Goal: Transaction & Acquisition: Purchase product/service

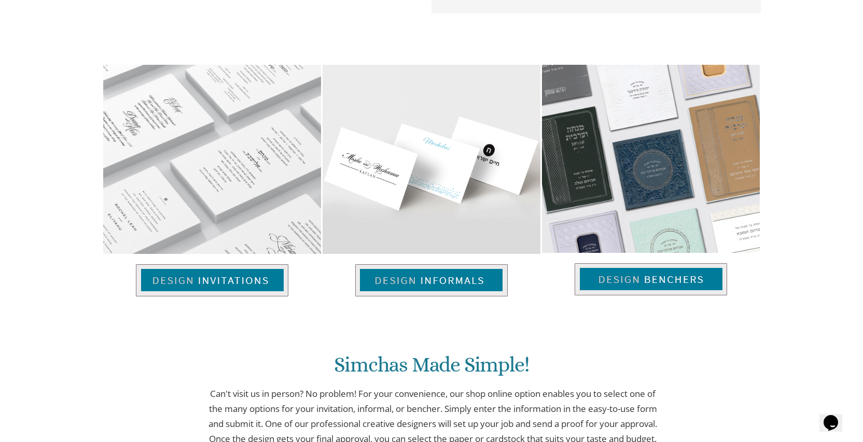
scroll to position [649, 0]
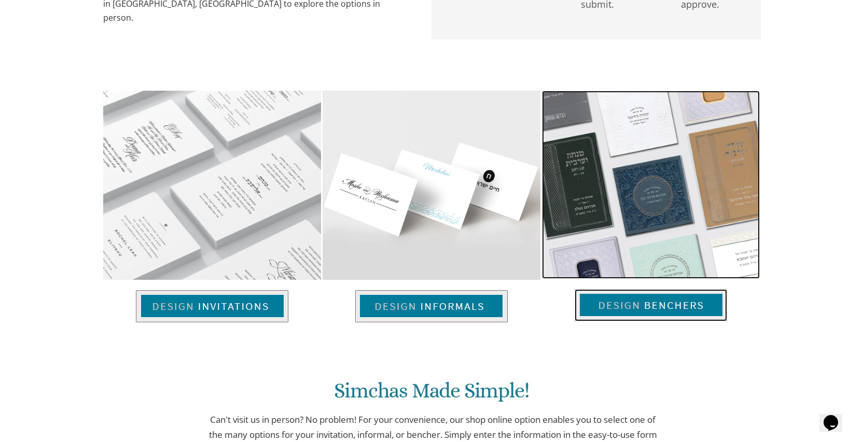
click at [673, 299] on img at bounding box center [651, 305] width 152 height 32
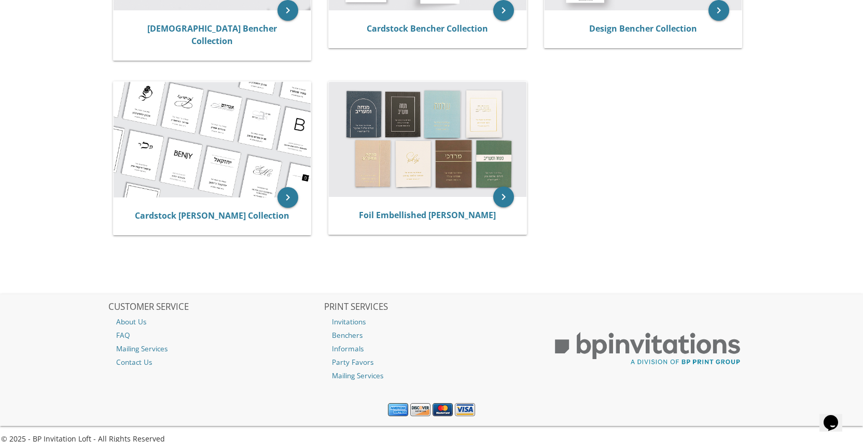
scroll to position [290, 0]
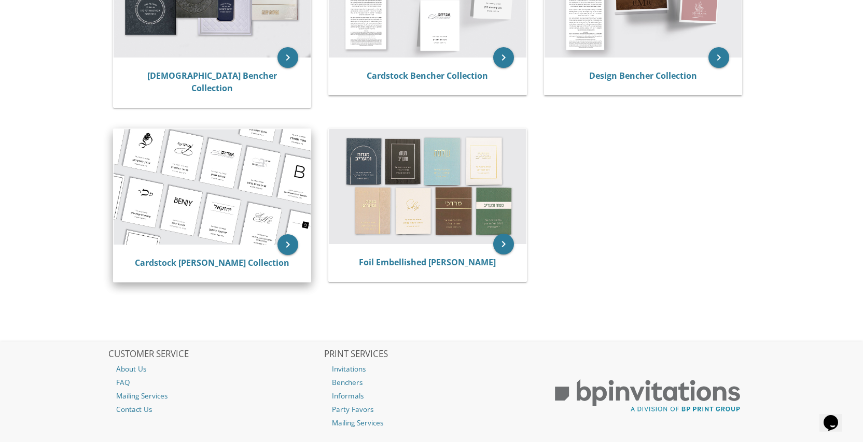
click at [247, 176] on img at bounding box center [213, 187] width 198 height 116
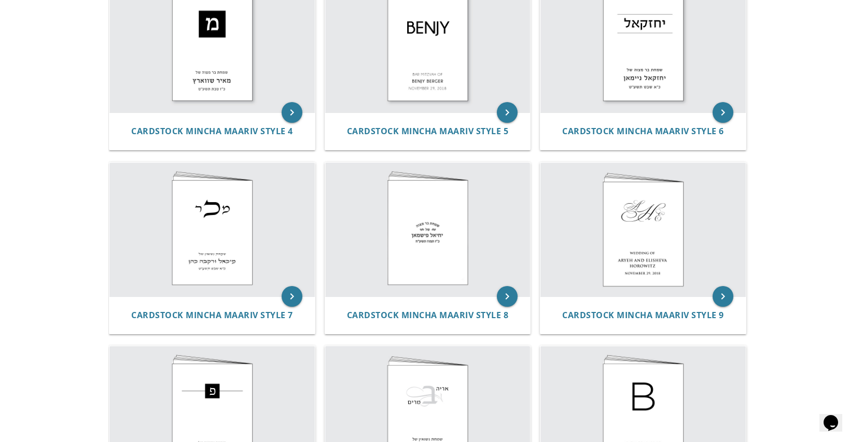
scroll to position [418, 0]
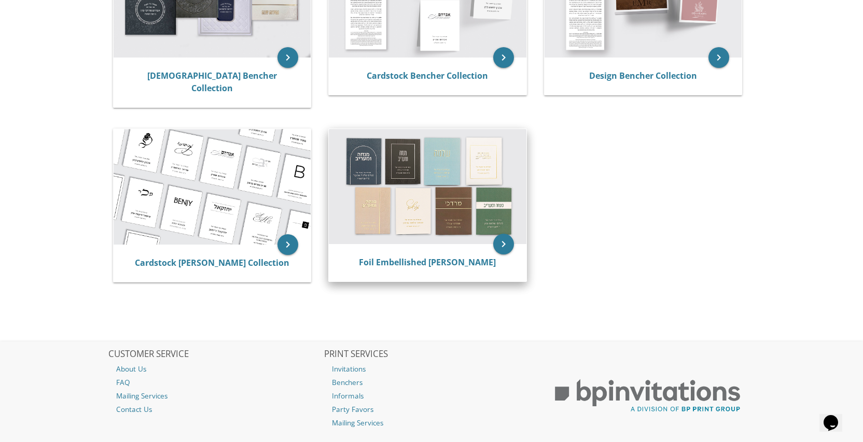
click at [402, 244] on div "Foil Embellished [PERSON_NAME]" at bounding box center [428, 262] width 198 height 37
click at [418, 257] on link "Foil Embellished [PERSON_NAME]" at bounding box center [427, 262] width 137 height 11
click at [503, 236] on icon "keyboard_arrow_right" at bounding box center [503, 244] width 21 height 21
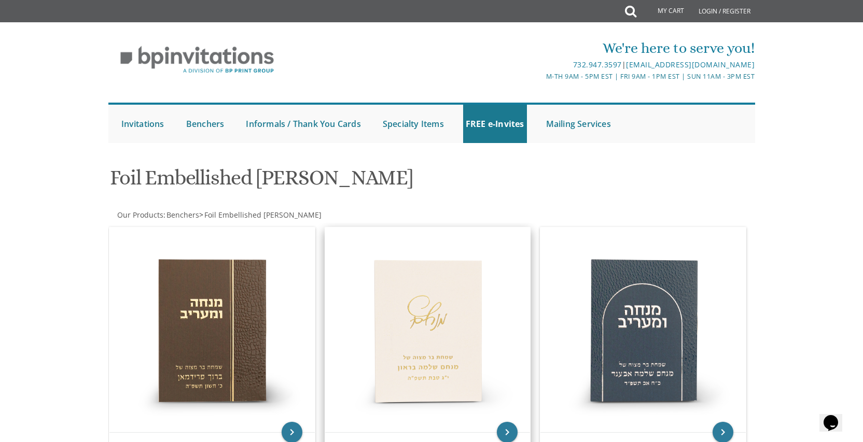
click at [364, 257] on img at bounding box center [427, 330] width 205 height 205
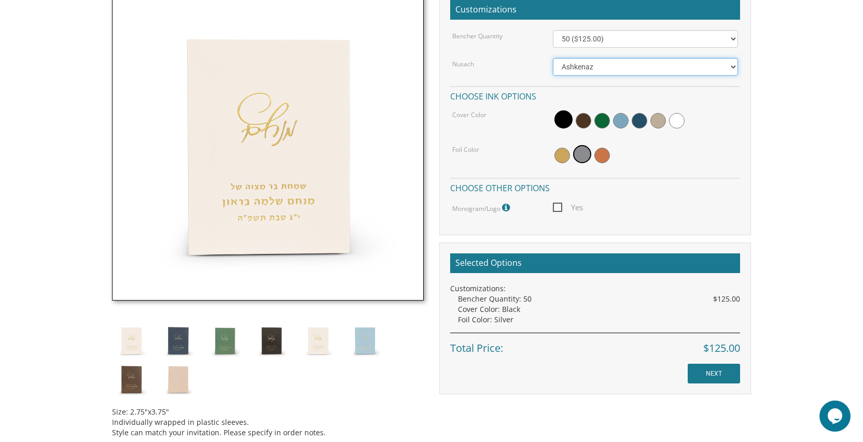
click at [655, 63] on select "Ashkenaz [PERSON_NAME]" at bounding box center [646, 67] width 186 height 18
